Goal: Information Seeking & Learning: Learn about a topic

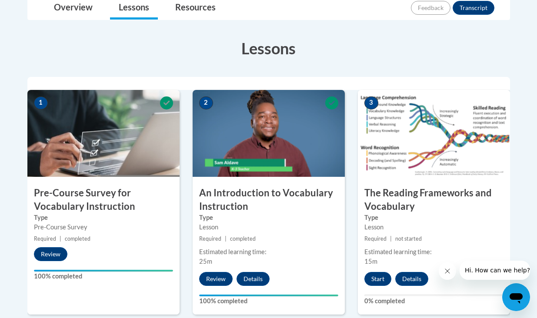
scroll to position [228, 0]
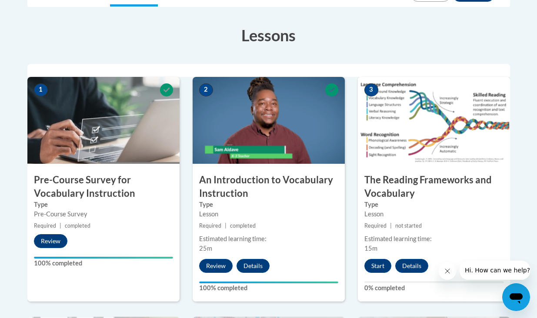
click at [262, 123] on img at bounding box center [269, 120] width 152 height 87
click at [221, 266] on button "Review" at bounding box center [215, 266] width 33 height 14
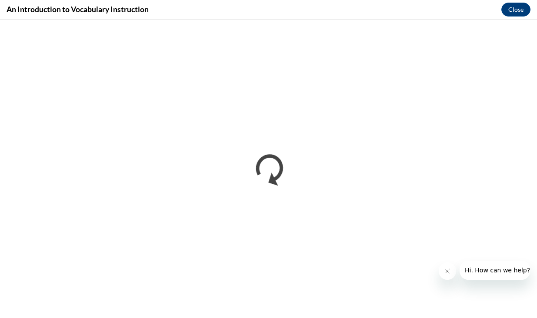
scroll to position [0, 0]
